Goal: Find specific page/section: Find specific page/section

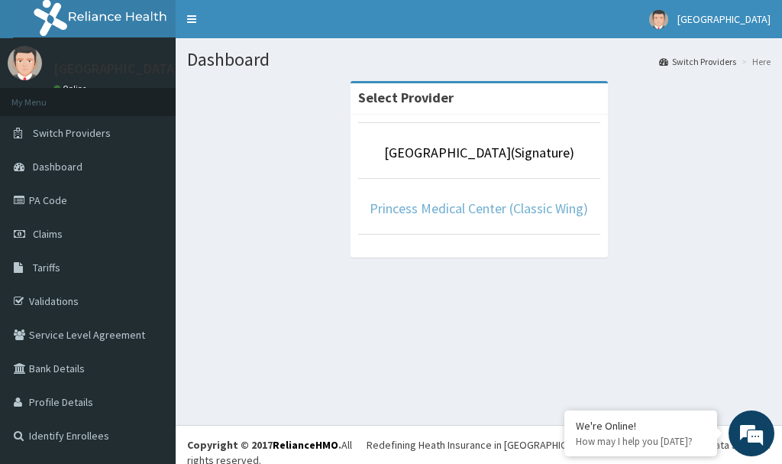
click at [565, 201] on link "Princess Medical Center (Classic Wing)" at bounding box center [479, 208] width 219 height 18
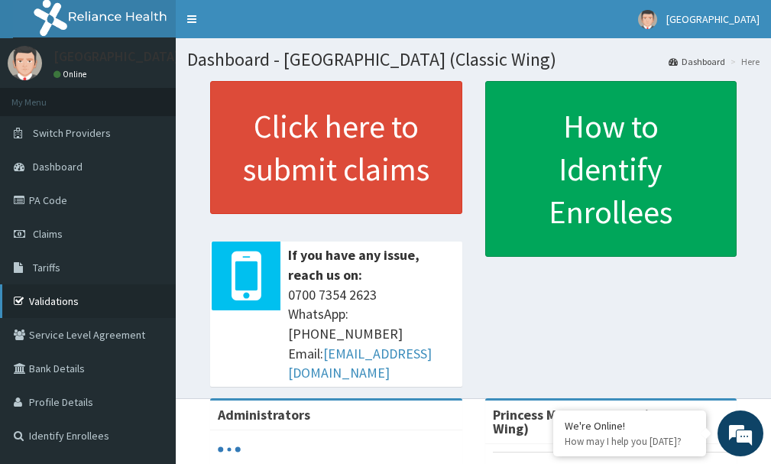
click at [46, 293] on link "Validations" at bounding box center [88, 301] width 176 height 34
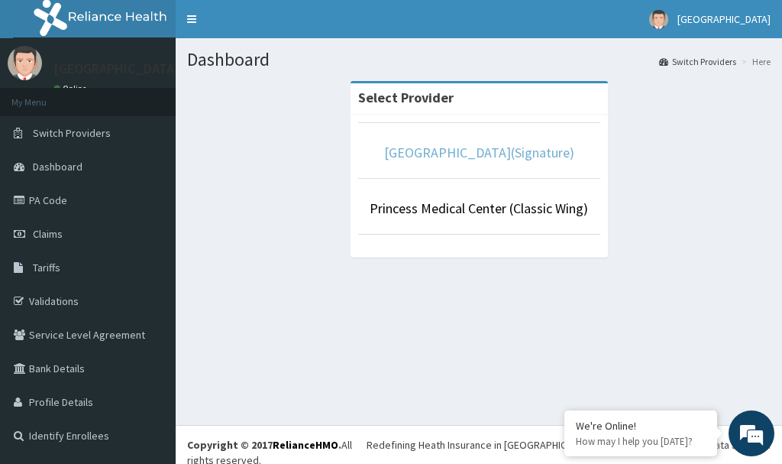
click at [517, 152] on link "[GEOGRAPHIC_DATA](Signature)" at bounding box center [479, 153] width 190 height 18
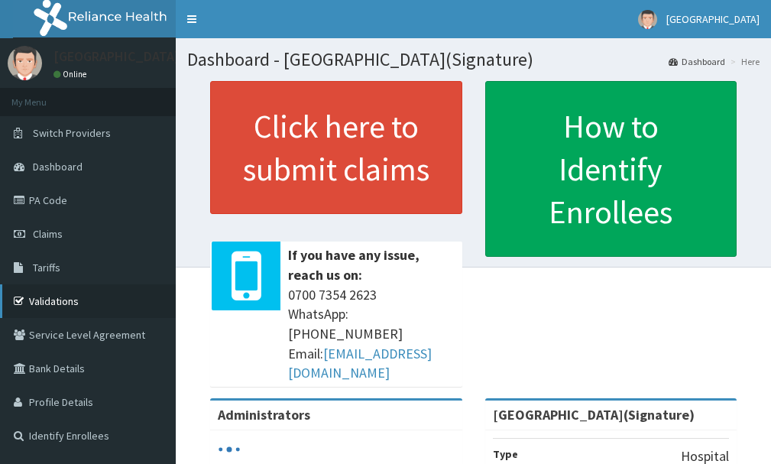
click at [58, 300] on link "Validations" at bounding box center [88, 301] width 176 height 34
